Goal: Transaction & Acquisition: Purchase product/service

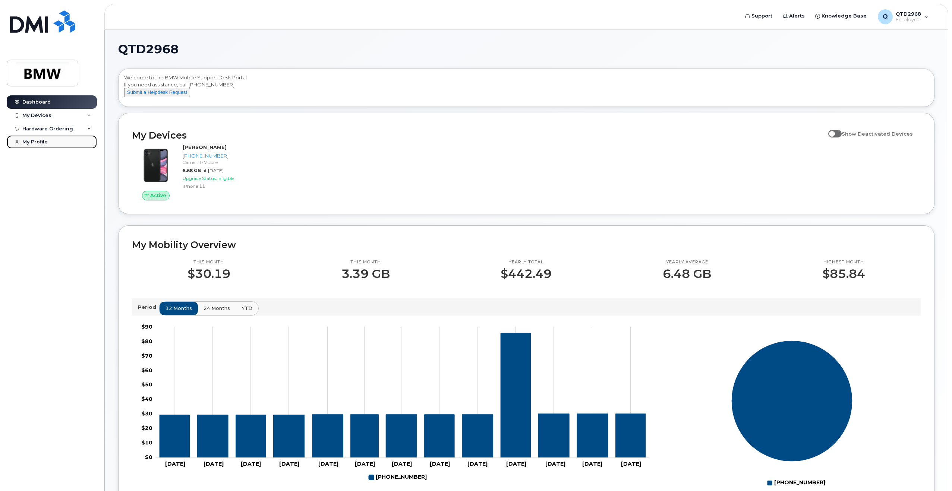
click at [47, 141] on div "My Profile" at bounding box center [34, 142] width 25 height 6
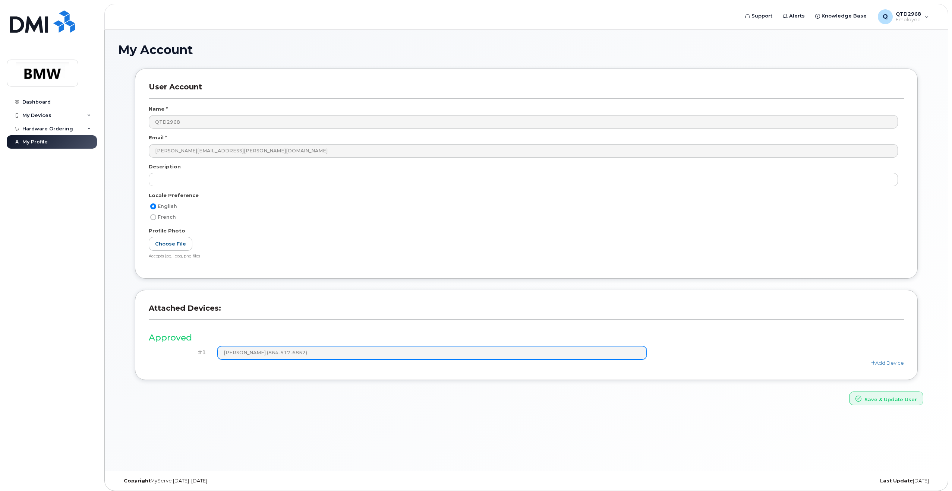
scroll to position [4, 0]
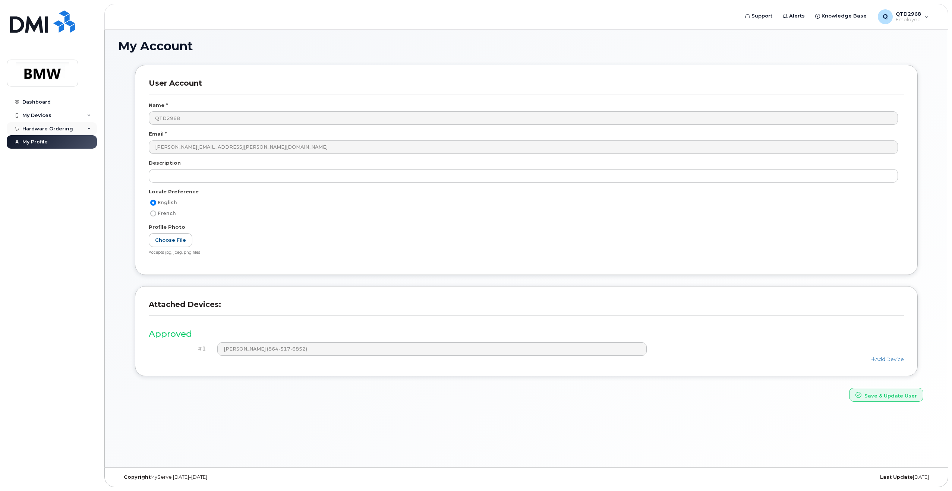
click at [41, 125] on div "Hardware Ordering" at bounding box center [52, 128] width 90 height 13
click at [41, 124] on div "Hardware Ordering" at bounding box center [52, 128] width 90 height 13
click at [41, 118] on div "My Devices" at bounding box center [52, 115] width 90 height 13
click at [70, 154] on div "([PERSON_NAME])" at bounding box center [67, 150] width 45 height 7
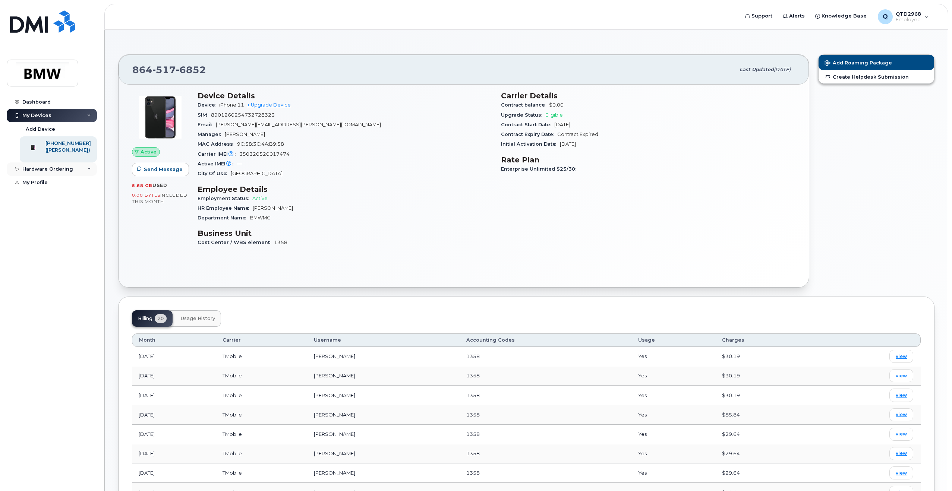
click at [39, 172] on div "Hardware Ordering" at bounding box center [47, 169] width 51 height 6
click at [48, 102] on div "Dashboard" at bounding box center [36, 102] width 28 height 6
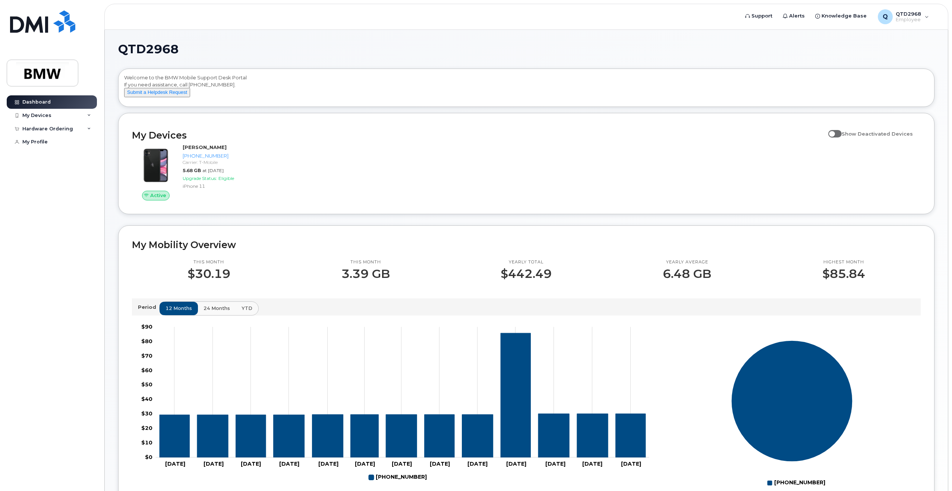
click at [842, 137] on label "Show Deactivated Devices" at bounding box center [870, 134] width 85 height 14
click at [834, 133] on input "Show Deactivated Devices" at bounding box center [831, 130] width 6 height 6
checkbox input "true"
click at [746, 171] on div "Active Brandon Posey 864-517-6852 Carrier: T-Mobile 5.68 GB at Sep 01, 2025 Upg…" at bounding box center [525, 172] width 797 height 66
click at [460, 179] on div "Active Brandon Posey 864-517-6852 Carrier: T-Mobile 5.68 GB at Sep 01, 2025 Upg…" at bounding box center [525, 172] width 797 height 66
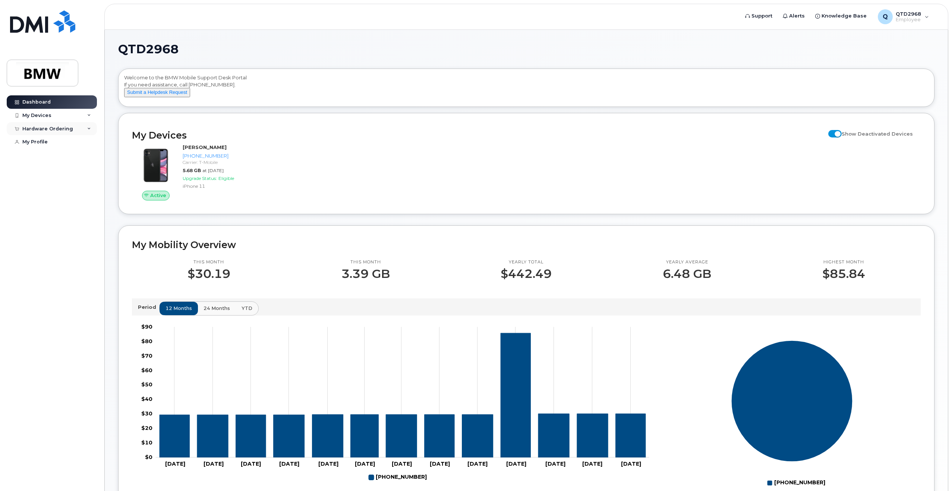
click at [42, 124] on div "Hardware Ordering" at bounding box center [52, 128] width 90 height 13
click at [39, 139] on div "New Order" at bounding box center [40, 142] width 28 height 7
